Goal: Task Accomplishment & Management: Use online tool/utility

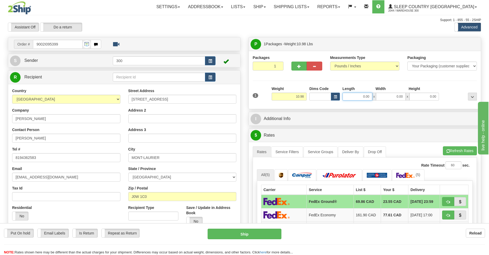
click at [358, 96] on input "0.00" at bounding box center [357, 97] width 30 height 8
type input "21.00"
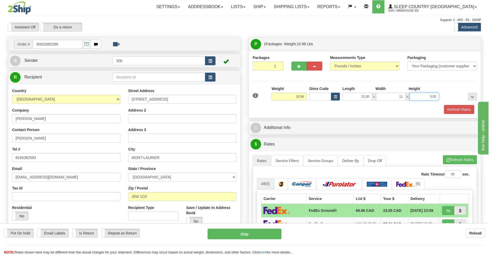
type input "11.00"
click at [451, 107] on button "Refresh Rates" at bounding box center [459, 109] width 30 height 9
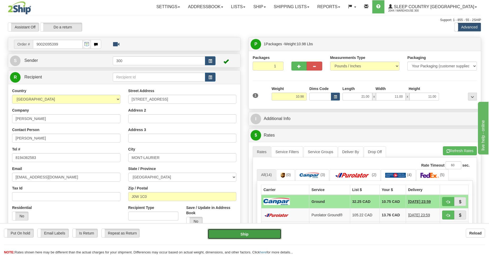
click at [237, 233] on button "Ship" at bounding box center [243, 234] width 73 height 11
type input "1"
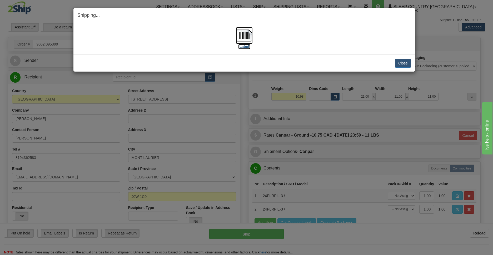
click at [240, 35] on img at bounding box center [244, 35] width 17 height 17
click at [404, 63] on button "Close" at bounding box center [403, 63] width 16 height 9
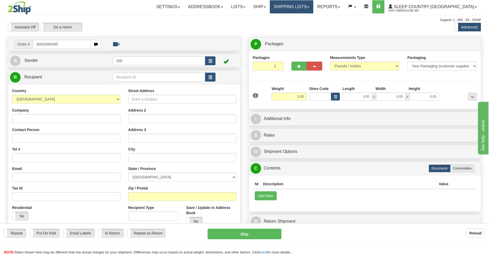
type input "9002I095465"
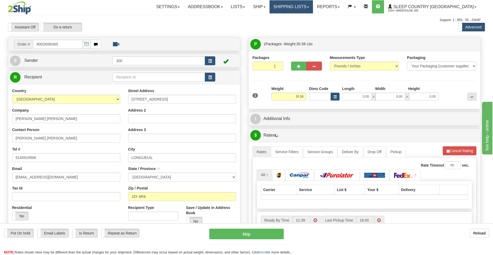
type input "SAINT-HUBERT"
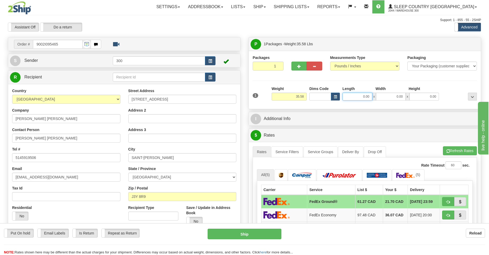
click at [361, 98] on input "0.00" at bounding box center [357, 97] width 30 height 8
type input "16.00"
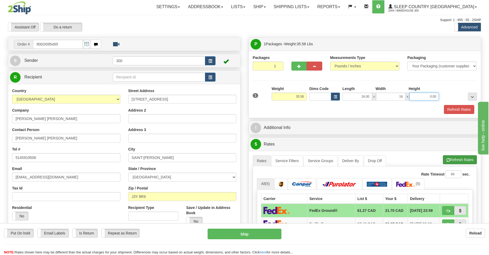
type input "16.00"
type input "40.00"
click at [455, 110] on button "Refresh Rates" at bounding box center [459, 109] width 30 height 9
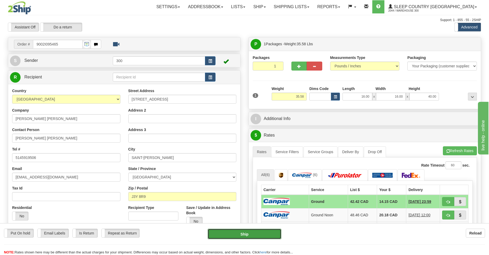
click at [253, 233] on button "Ship" at bounding box center [243, 234] width 73 height 11
type input "1"
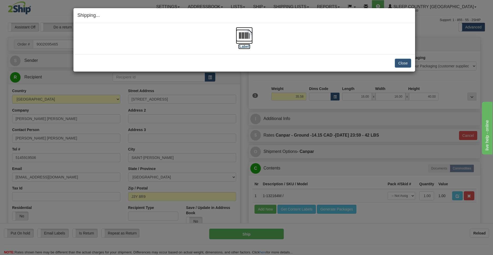
click at [243, 34] on img at bounding box center [244, 35] width 17 height 17
click at [398, 60] on button "Close" at bounding box center [403, 63] width 16 height 9
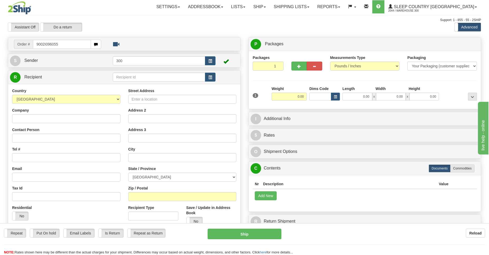
type input "9002I096055"
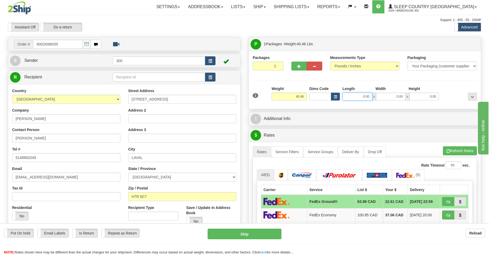
click at [364, 97] on input "0.00" at bounding box center [357, 97] width 30 height 8
type input "14.00"
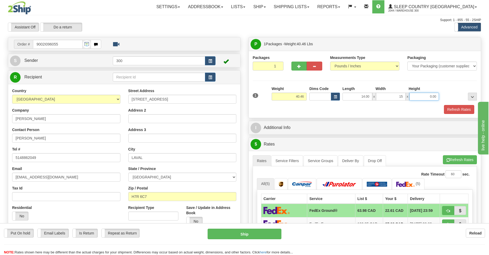
type input "15.00"
type input "55.00"
click at [460, 111] on button "Refresh Rates" at bounding box center [459, 109] width 30 height 9
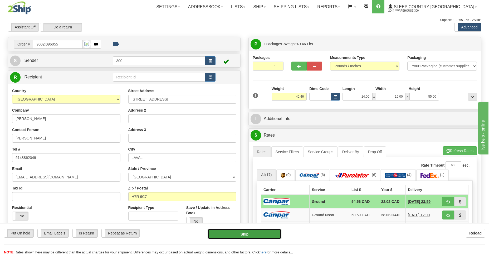
click at [236, 233] on button "Ship" at bounding box center [243, 234] width 73 height 11
type input "1"
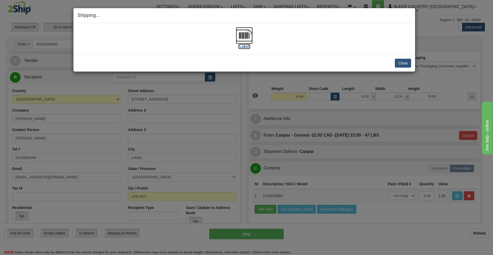
click at [245, 36] on img at bounding box center [244, 35] width 17 height 17
click at [404, 63] on button "Close" at bounding box center [403, 63] width 16 height 9
click at [404, 62] on button "Close" at bounding box center [403, 63] width 16 height 9
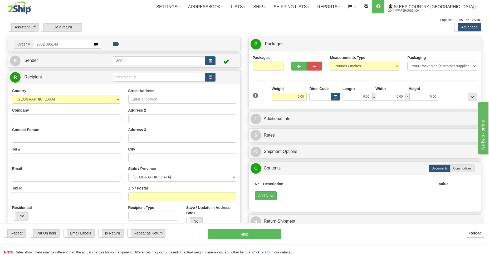
type input "9002I096144"
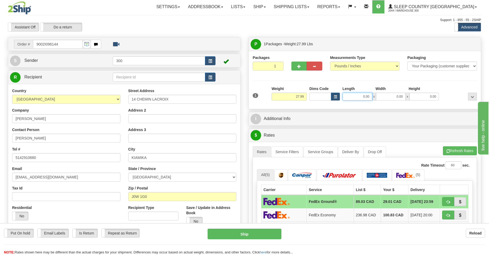
click at [362, 96] on input "0.00" at bounding box center [357, 97] width 30 height 8
type input "14.00"
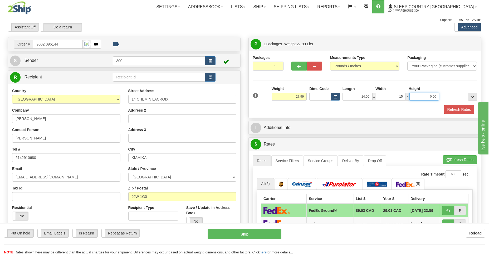
type input "15.00"
type input "55.00"
click at [453, 108] on button "Refresh Rates" at bounding box center [459, 109] width 30 height 9
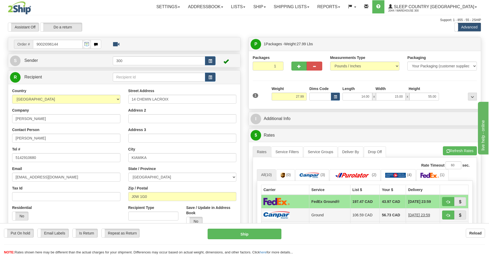
click at [302, 215] on td at bounding box center [285, 214] width 48 height 13
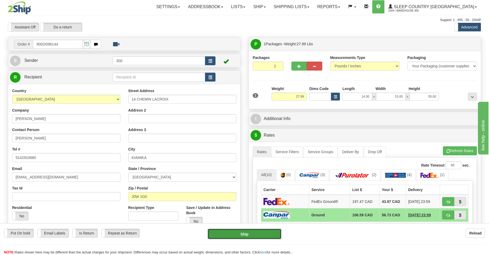
click at [242, 235] on button "Ship" at bounding box center [243, 234] width 73 height 11
type input "1"
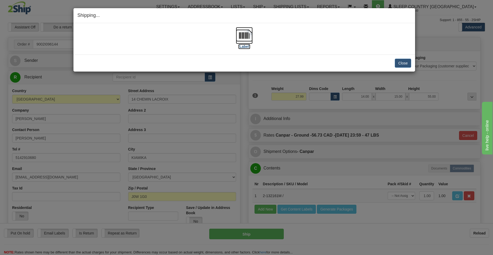
click at [244, 34] on img at bounding box center [244, 35] width 17 height 17
click at [400, 63] on button "Close" at bounding box center [403, 63] width 16 height 9
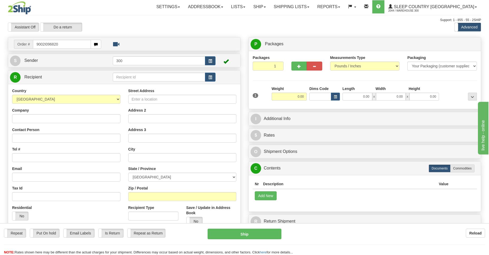
type input "9002I096820"
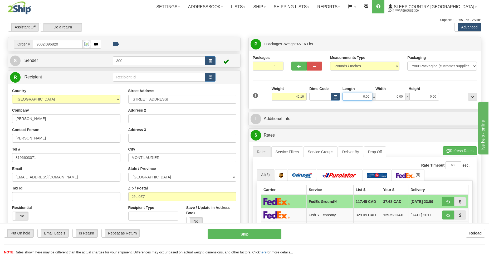
click at [361, 96] on input "0.00" at bounding box center [357, 97] width 30 height 8
type input "15.00"
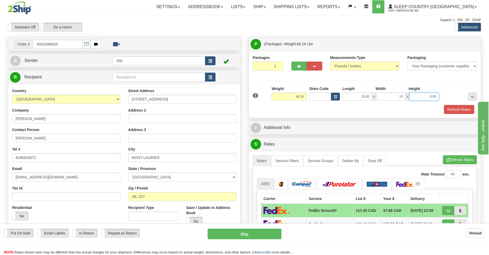
type input "15.00"
type input "61.00"
click at [451, 107] on button "Refresh Rates" at bounding box center [459, 109] width 30 height 9
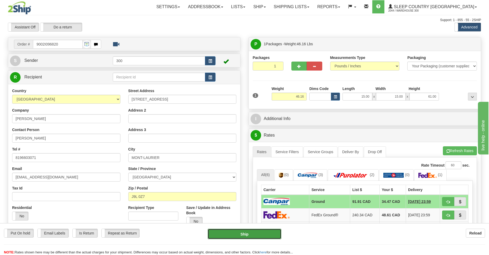
click at [250, 234] on button "Ship" at bounding box center [243, 234] width 73 height 11
type input "1"
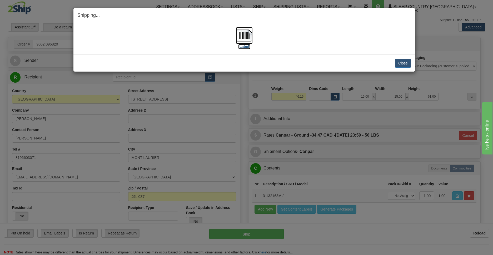
click at [245, 35] on img at bounding box center [244, 35] width 17 height 17
click at [403, 60] on button "Close" at bounding box center [403, 63] width 16 height 9
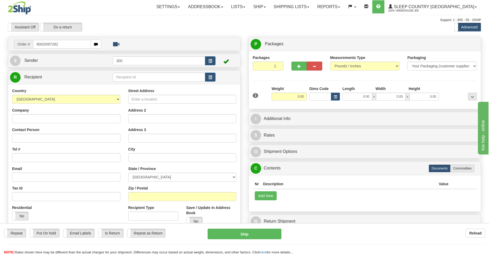
type input "9002I097282"
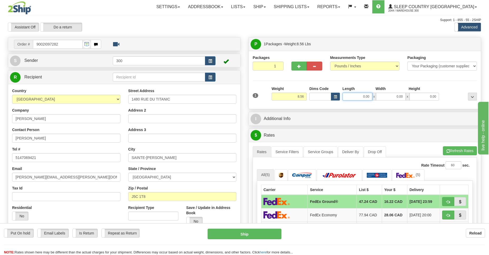
click at [362, 96] on input "0.00" at bounding box center [357, 97] width 30 height 8
type input "10.00"
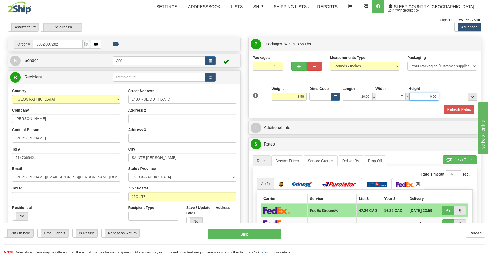
type input "7.00"
type input "2.00"
click at [460, 108] on button "Refresh Rates" at bounding box center [459, 109] width 30 height 9
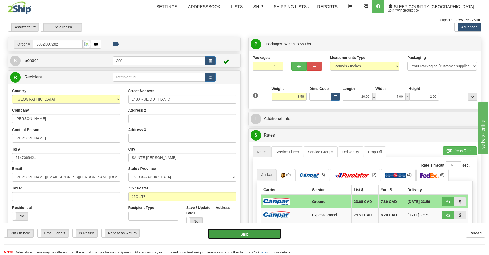
click at [231, 233] on button "Ship" at bounding box center [243, 234] width 73 height 11
type input "1"
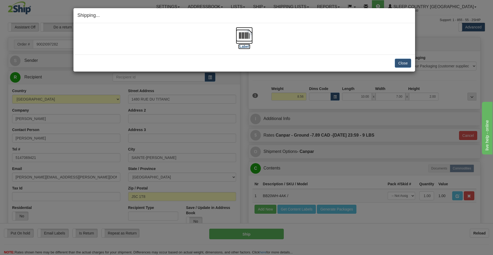
click at [241, 33] on img at bounding box center [244, 35] width 17 height 17
click at [404, 66] on button "Close" at bounding box center [403, 63] width 16 height 9
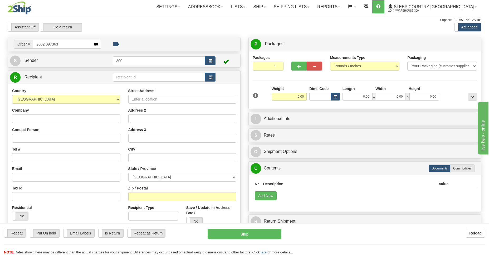
type input "9002I097363"
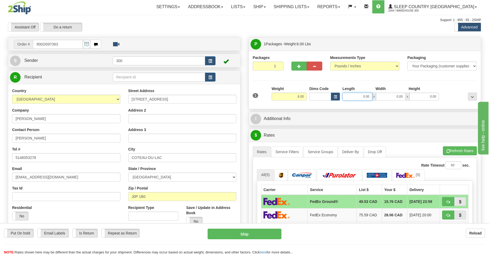
click at [361, 96] on input "0.00" at bounding box center [357, 97] width 30 height 8
type input "21.00"
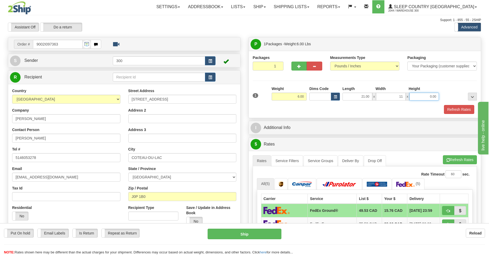
type input "11.00"
click at [462, 108] on button "Refresh Rates" at bounding box center [459, 109] width 30 height 9
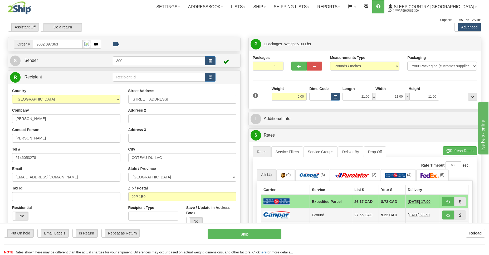
click at [328, 213] on td "Ground" at bounding box center [330, 214] width 42 height 13
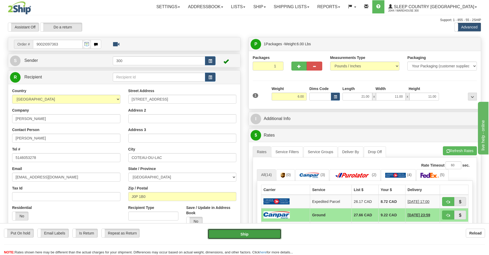
click at [249, 236] on button "Ship" at bounding box center [243, 234] width 73 height 11
type input "1"
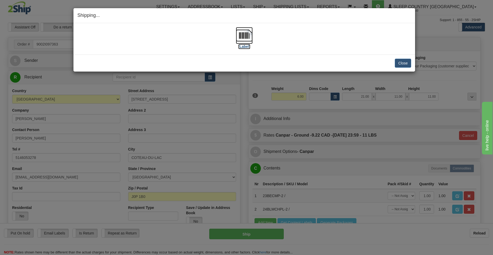
click at [243, 34] on img at bounding box center [244, 35] width 17 height 17
click at [400, 61] on button "Close" at bounding box center [403, 63] width 16 height 9
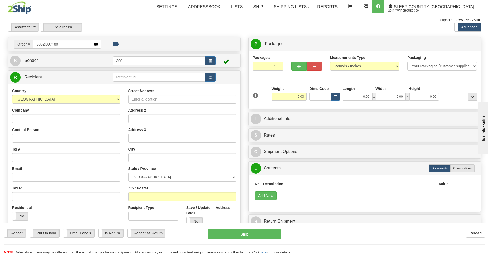
type input "9002I097480"
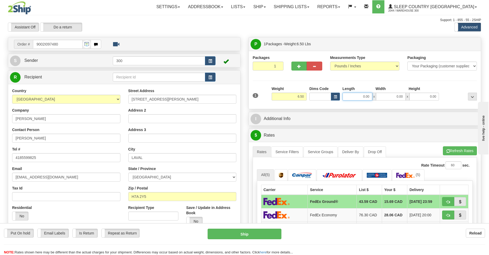
click at [355, 95] on input "0.00" at bounding box center [357, 97] width 30 height 8
type input "22.00"
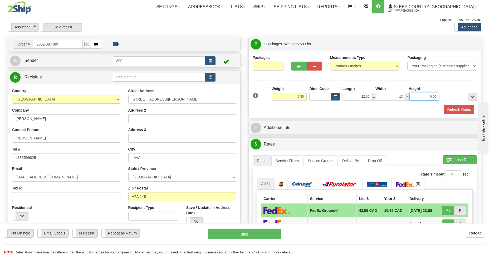
type input "13.00"
type input "12.00"
click at [450, 110] on button "Refresh Rates" at bounding box center [459, 109] width 30 height 9
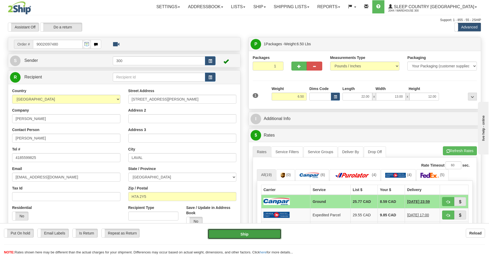
click at [244, 233] on button "Ship" at bounding box center [243, 234] width 73 height 11
type input "1"
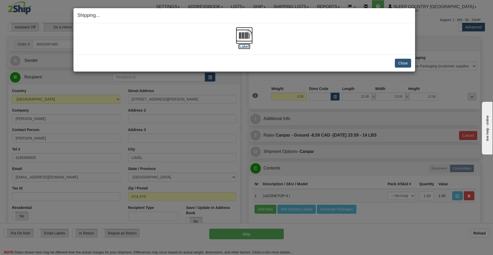
click at [244, 33] on img at bounding box center [244, 35] width 17 height 17
click at [402, 65] on button "Close" at bounding box center [403, 63] width 16 height 9
